Goal: Task Accomplishment & Management: Complete application form

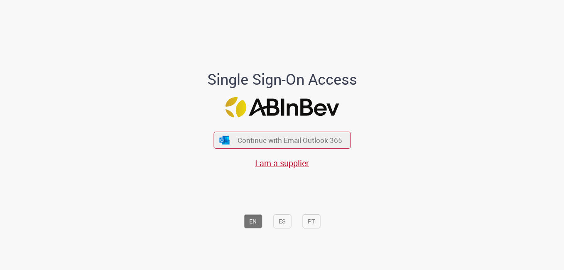
click at [279, 128] on div "Continue with Email Outlook 365 I am a supplier" at bounding box center [282, 146] width 137 height 46
click at [280, 136] on span "Continue with Email Outlook 365" at bounding box center [290, 140] width 107 height 10
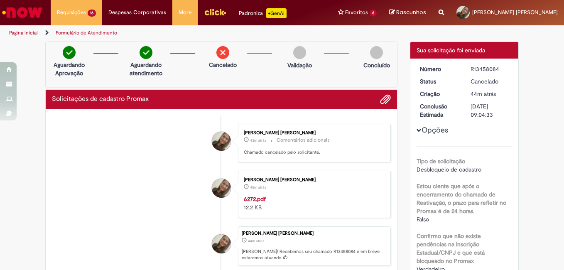
click at [222, 53] on img at bounding box center [222, 52] width 13 height 13
click at [0, 0] on button "Opções" at bounding box center [0, 0] width 0 height 0
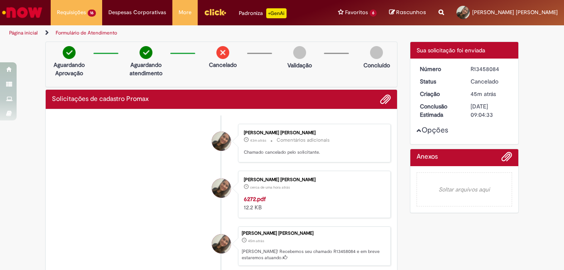
click at [221, 52] on img at bounding box center [222, 52] width 13 height 13
